Goal: Ask a question

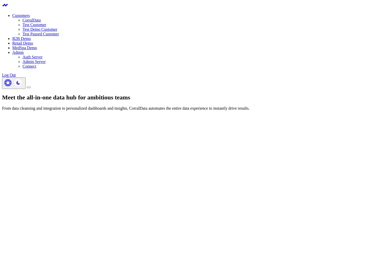
click at [41, 22] on link "CorralData" at bounding box center [32, 20] width 18 height 4
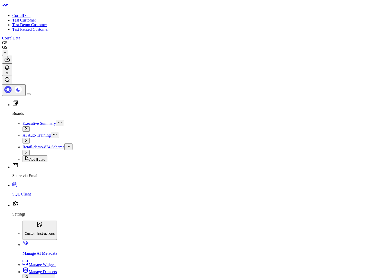
type input "ord"
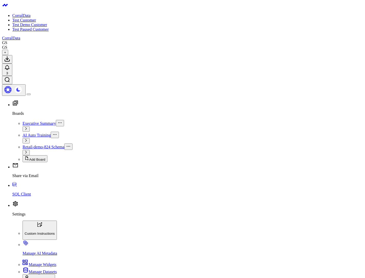
drag, startPoint x: 249, startPoint y: 269, endPoint x: 265, endPoint y: 275, distance: 17.1
type input "ord"
drag, startPoint x: 207, startPoint y: 67, endPoint x: 293, endPoint y: 88, distance: 88.1
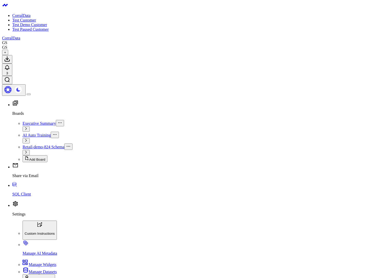
drag, startPoint x: 189, startPoint y: 67, endPoint x: 233, endPoint y: 73, distance: 44.3
drag, startPoint x: 291, startPoint y: 85, endPoint x: 232, endPoint y: 69, distance: 61.2
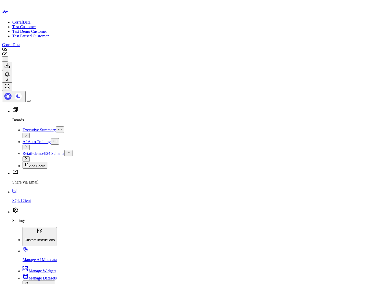
scroll to position [0, 0]
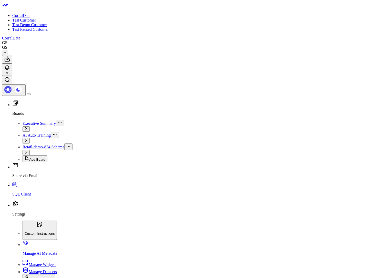
drag, startPoint x: 201, startPoint y: 67, endPoint x: 296, endPoint y: 87, distance: 96.9
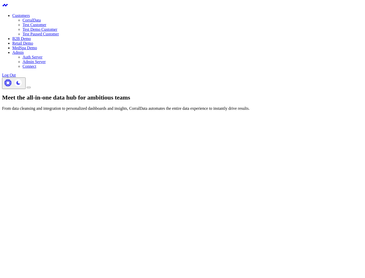
click at [41, 21] on link "CorralData" at bounding box center [32, 20] width 18 height 4
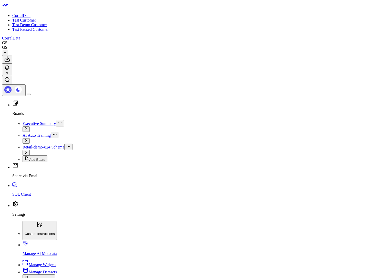
drag, startPoint x: 249, startPoint y: 275, endPoint x: 248, endPoint y: 272, distance: 2.9
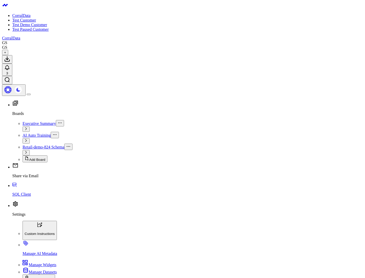
type input "hello"
